Goal: Find specific page/section: Find specific page/section

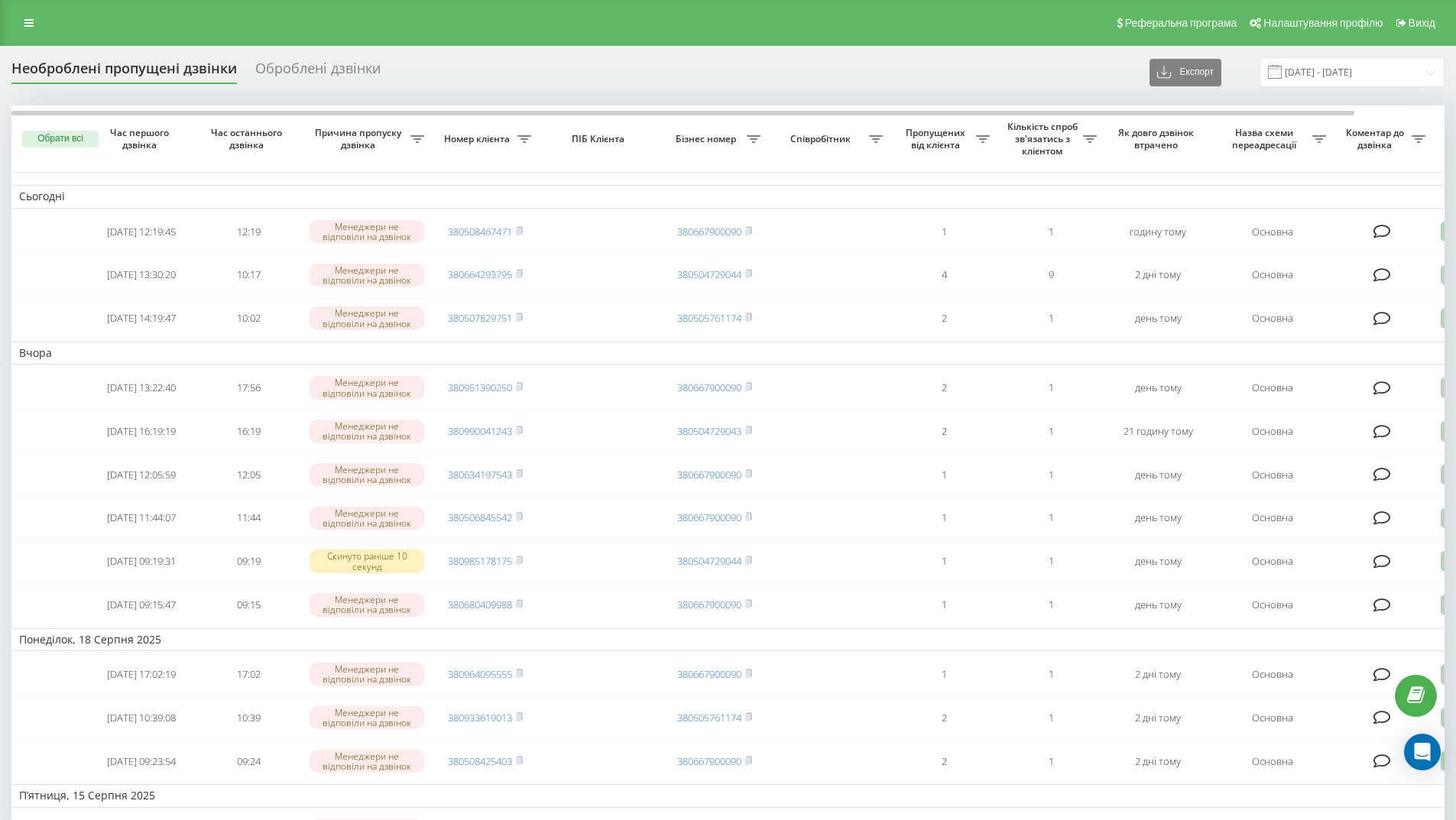
click at [30, 27] on icon at bounding box center [28, 23] width 9 height 11
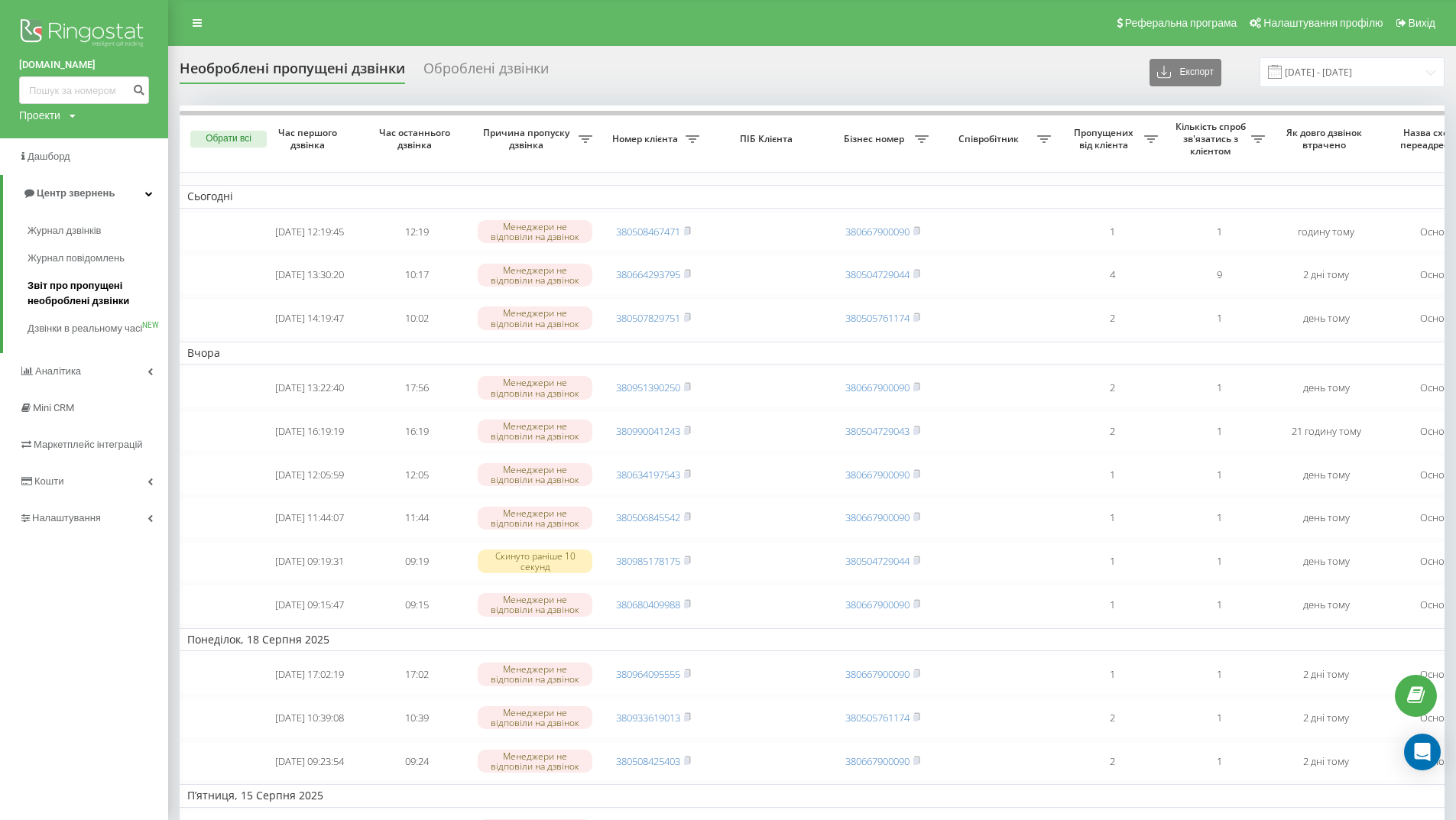
click at [92, 291] on span "Звіт про пропущені необроблені дзвінки" at bounding box center [94, 293] width 133 height 31
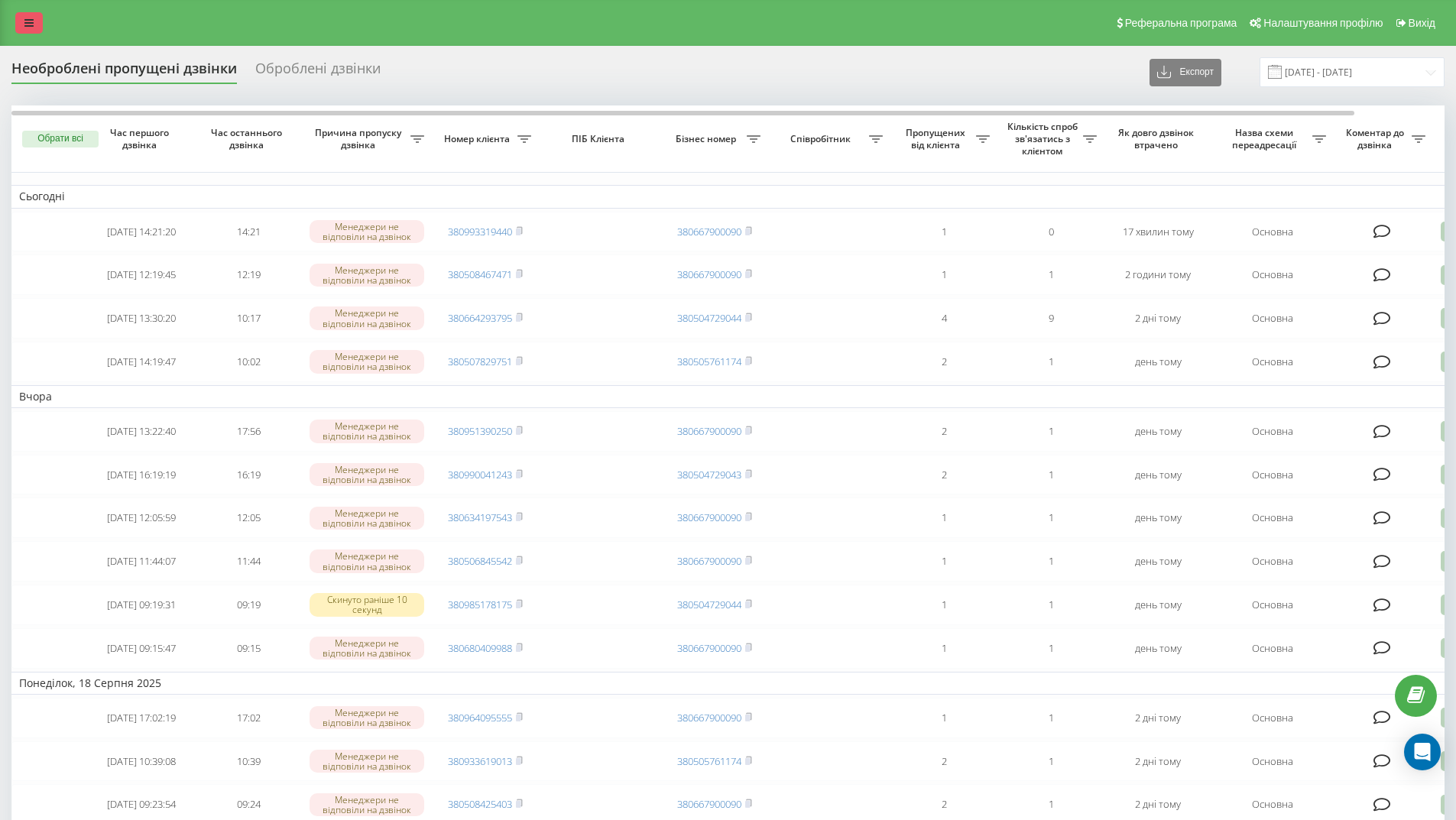
click at [26, 18] on icon at bounding box center [28, 23] width 9 height 11
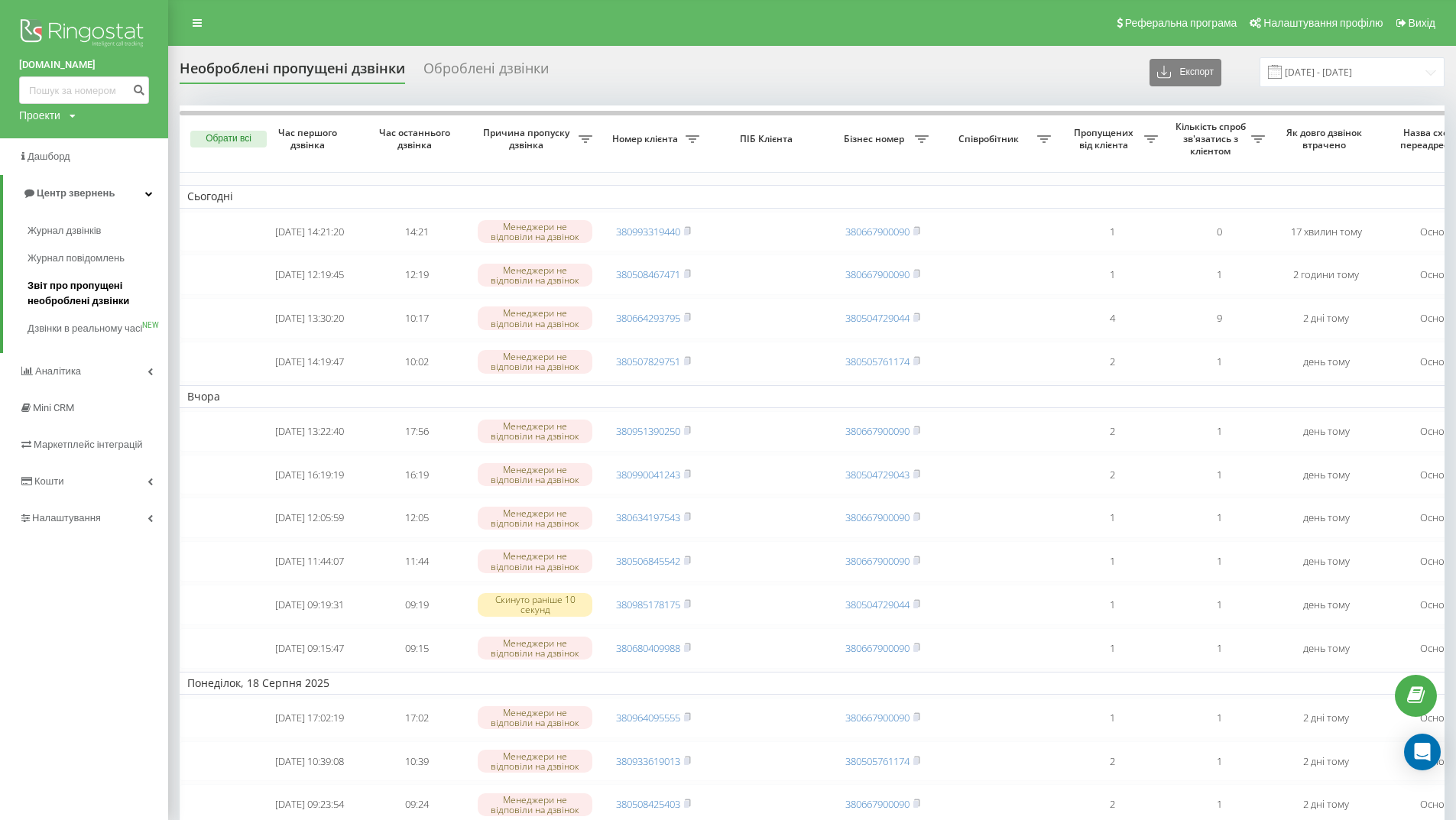
click at [91, 286] on span "Звіт про пропущені необроблені дзвінки" at bounding box center [94, 293] width 133 height 31
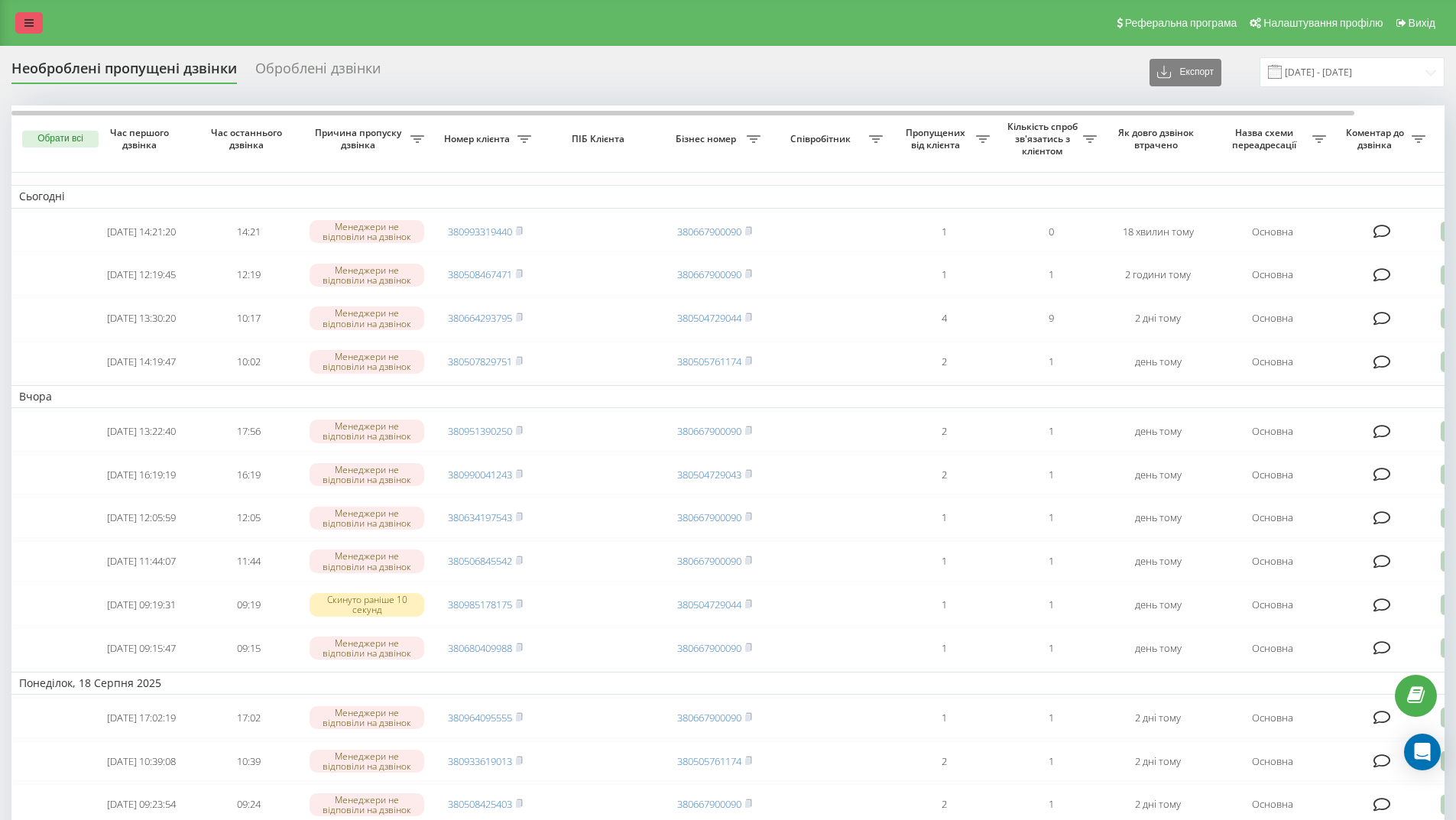
click at [29, 23] on icon at bounding box center [28, 23] width 9 height 11
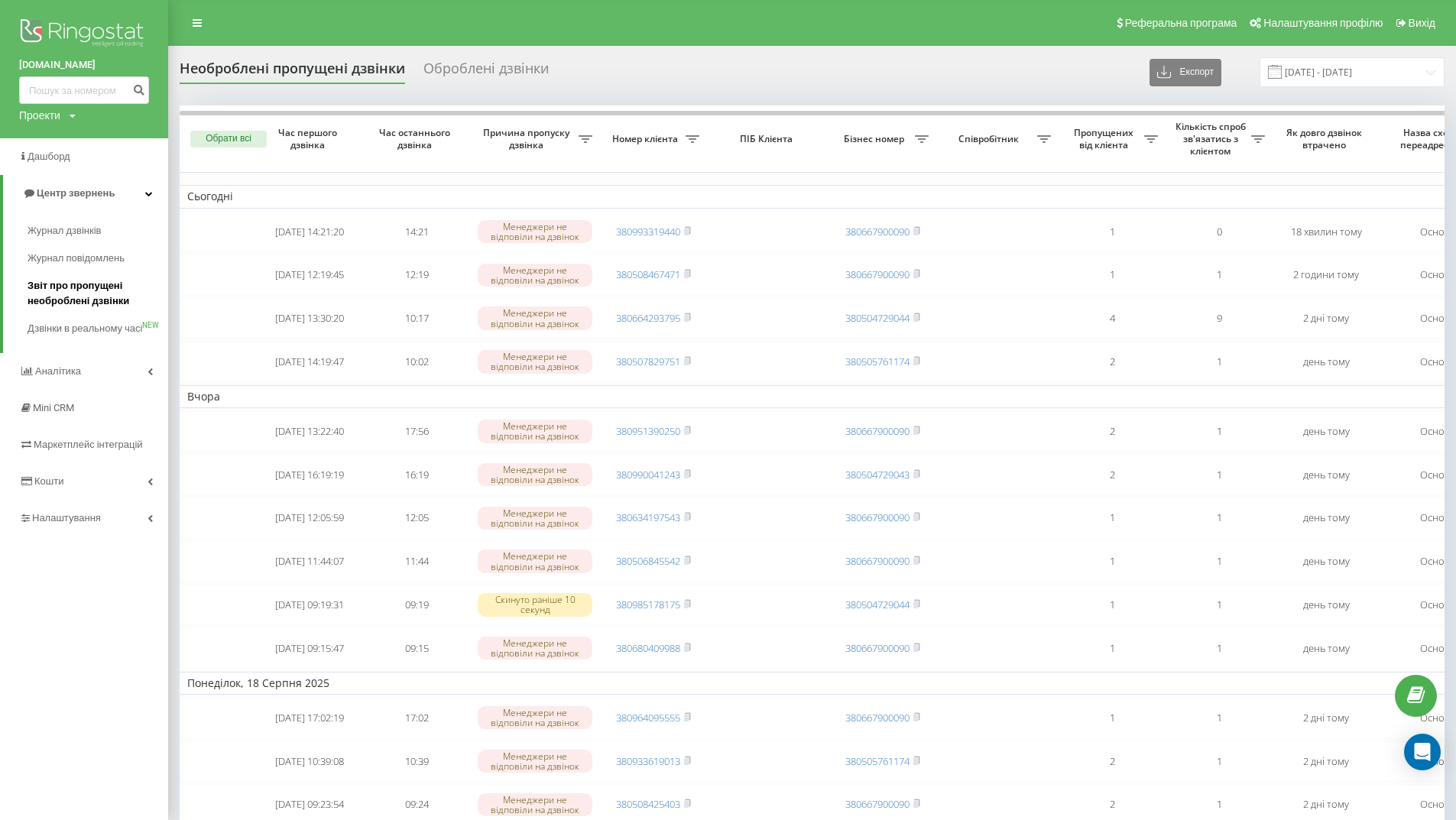
click at [93, 283] on span "Звіт про пропущені необроблені дзвінки" at bounding box center [94, 293] width 133 height 31
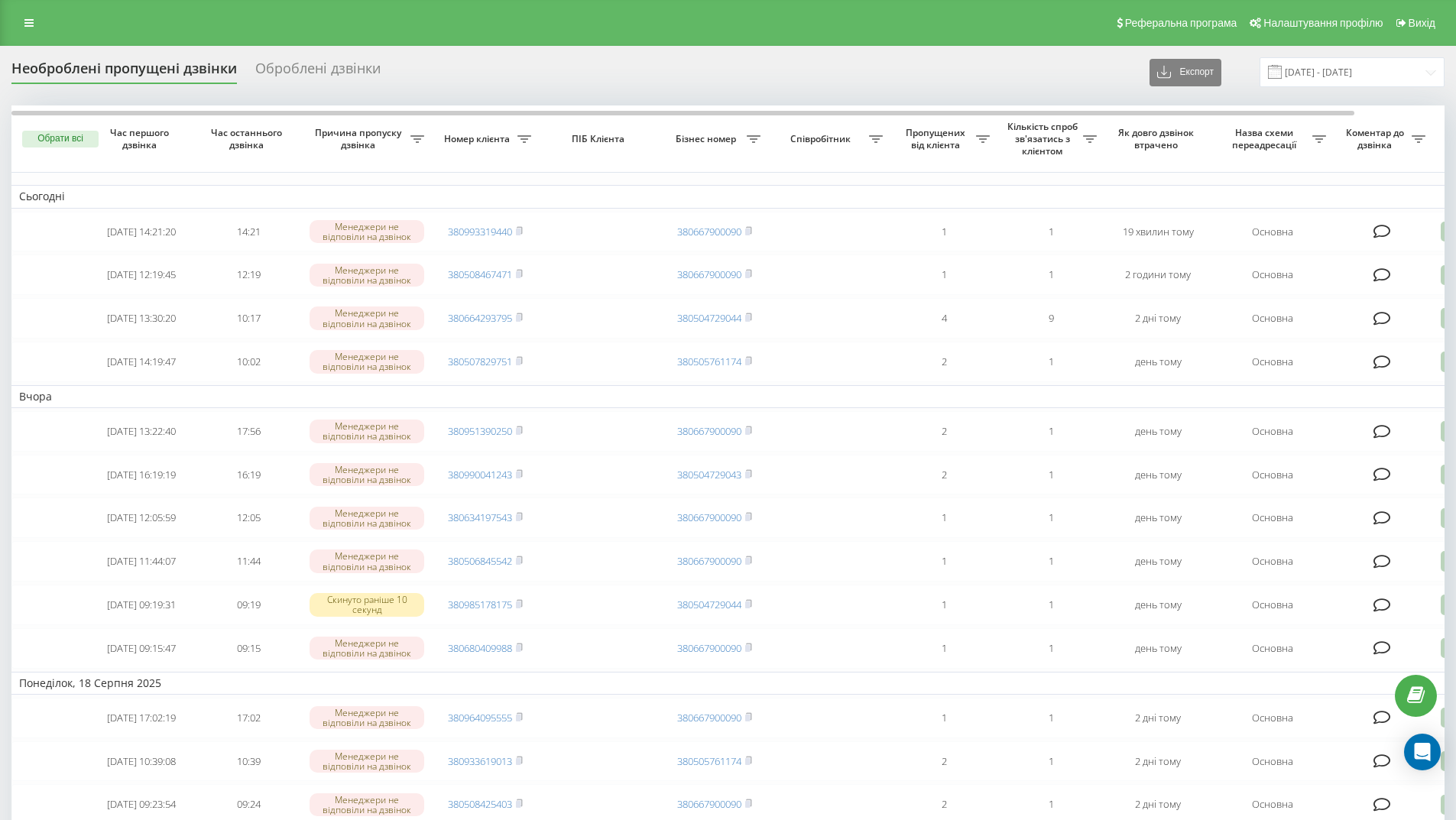
click at [394, 21] on div "Реферальна програма Налаштування профілю Вихід" at bounding box center [728, 23] width 1456 height 46
